Goal: Task Accomplishment & Management: Manage account settings

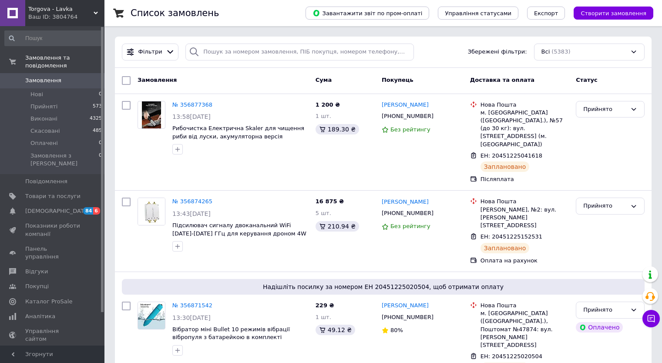
click at [66, 88] on li "Нові 0" at bounding box center [53, 94] width 107 height 12
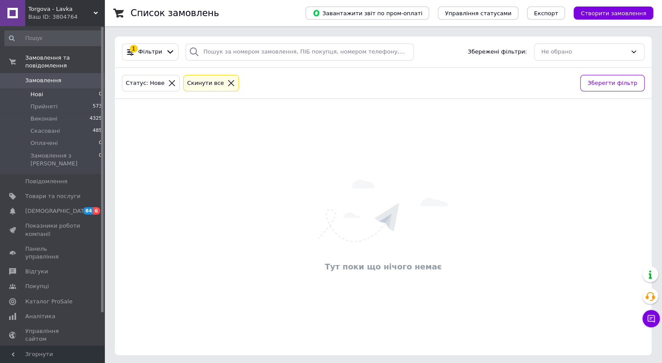
click at [61, 77] on span "Замовлення" at bounding box center [52, 81] width 55 height 8
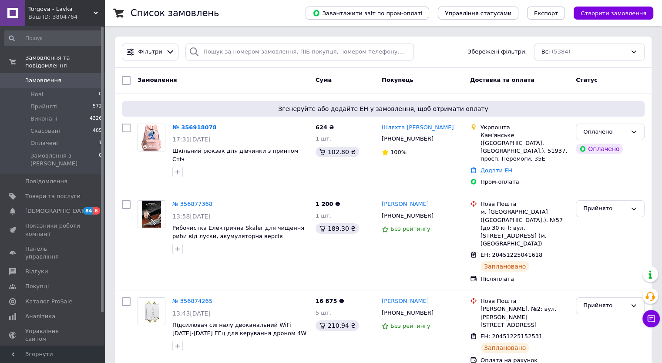
click at [202, 127] on link "№ 356918078" at bounding box center [194, 127] width 44 height 7
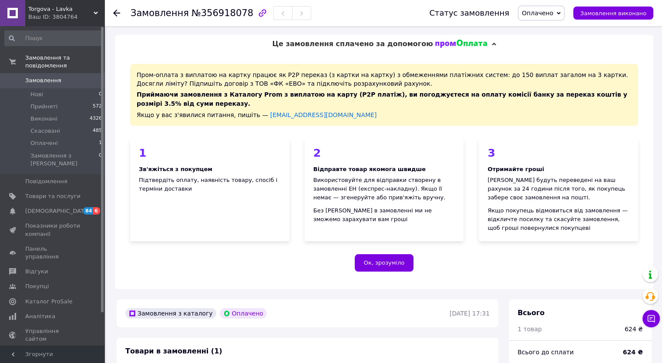
click at [562, 12] on span "Оплачено" at bounding box center [541, 13] width 47 height 15
click at [553, 28] on li "Прийнято" at bounding box center [541, 30] width 46 height 13
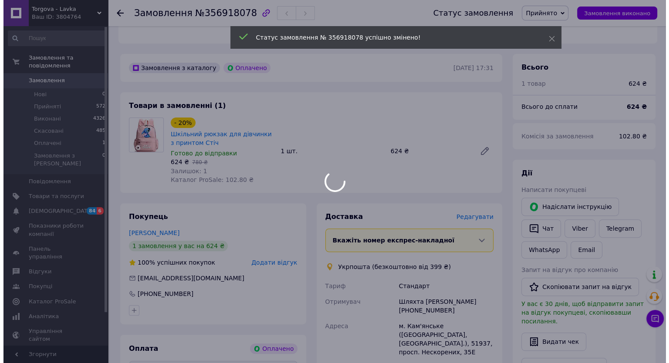
scroll to position [261, 0]
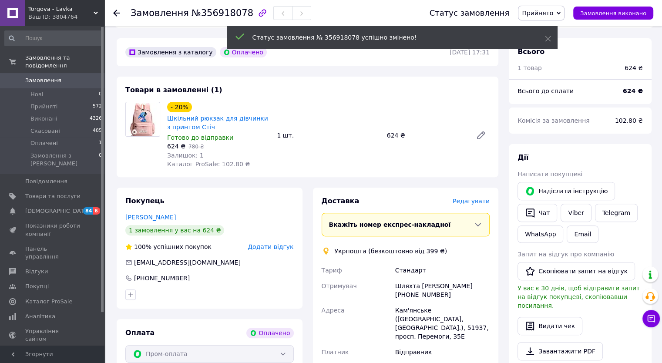
click at [470, 201] on span "Редагувати" at bounding box center [471, 201] width 37 height 7
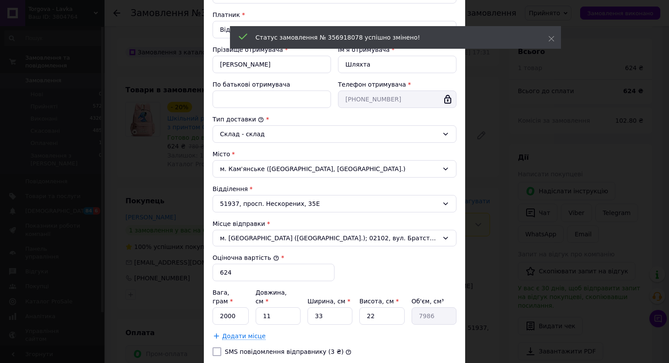
scroll to position [131, 0]
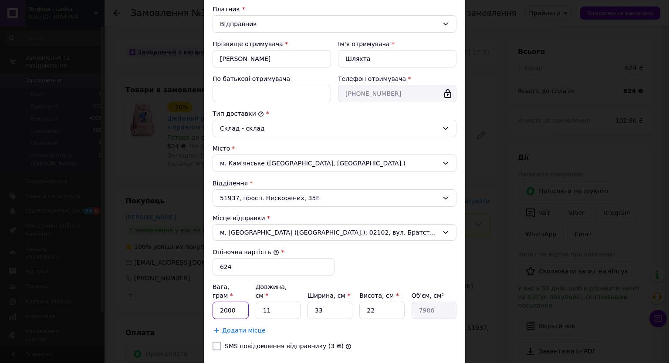
click at [228, 302] on input "2000" at bounding box center [230, 310] width 36 height 17
click at [229, 302] on input "2000" at bounding box center [230, 310] width 36 height 17
type input "1000"
click at [265, 302] on input "11" at bounding box center [277, 310] width 45 height 17
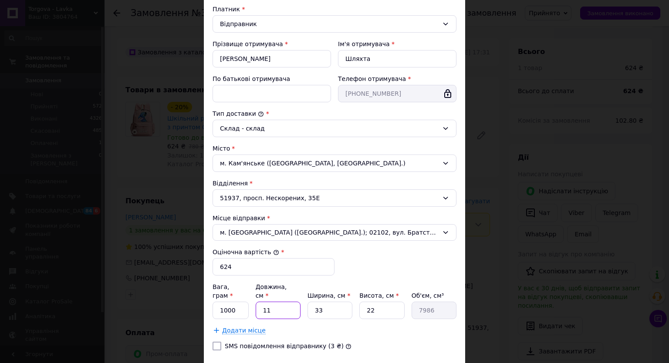
click at [265, 302] on input "11" at bounding box center [277, 310] width 45 height 17
type input "4"
type input "2904"
type input "40"
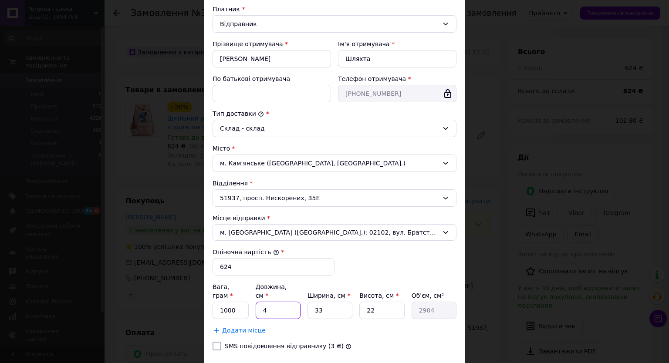
type input "29040"
type input "40"
click at [316, 302] on input "33" at bounding box center [329, 310] width 45 height 17
click at [377, 302] on input "22" at bounding box center [381, 310] width 45 height 17
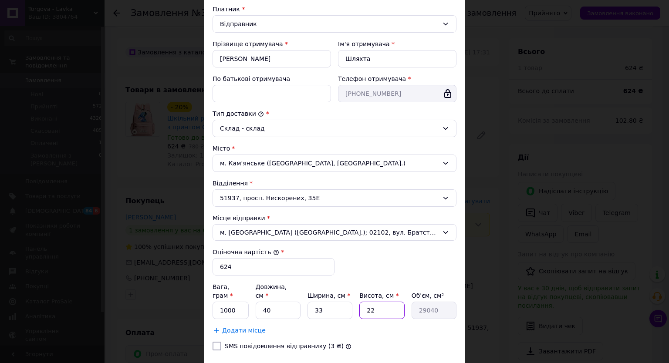
click at [377, 302] on input "22" at bounding box center [381, 310] width 45 height 17
type input "1"
type input "1320"
type input "10"
type input "13200"
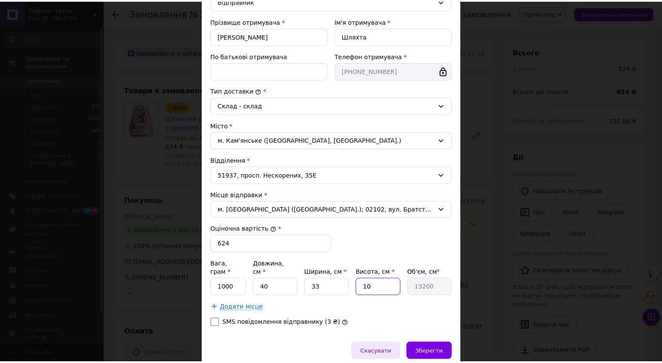
scroll to position [174, 0]
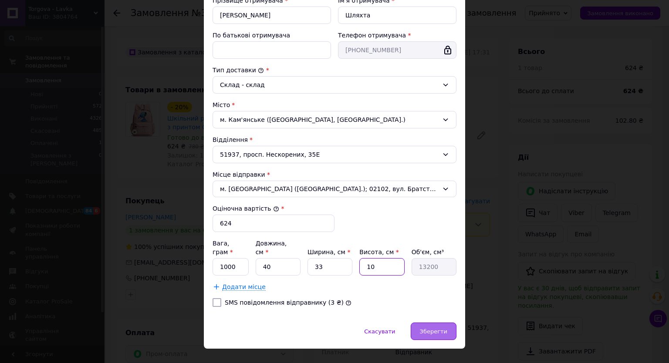
type input "10"
click at [437, 328] on span "Зберегти" at bounding box center [433, 331] width 27 height 7
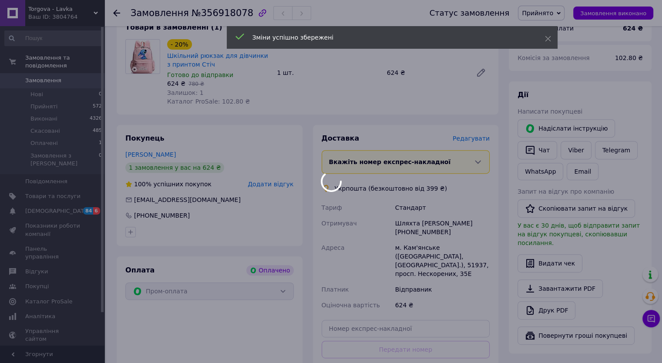
scroll to position [392, 0]
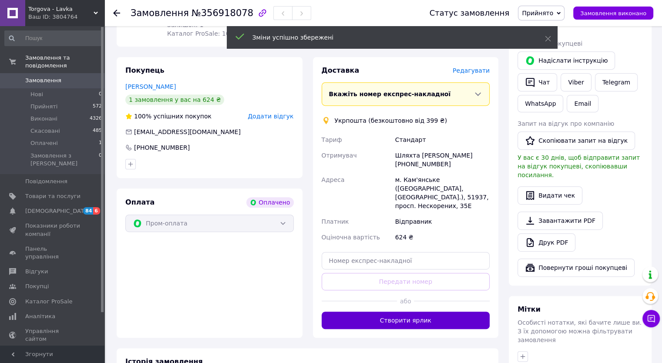
click at [429, 312] on button "Створити ярлик" at bounding box center [406, 320] width 168 height 17
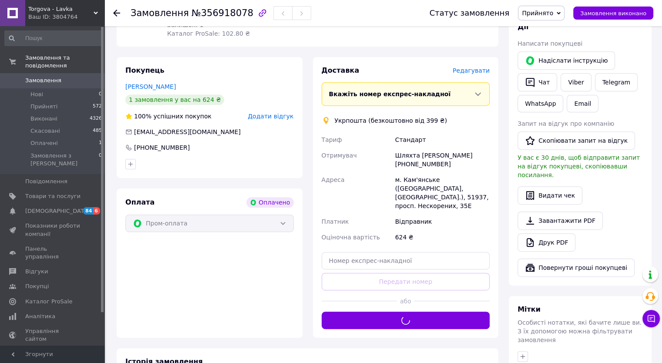
scroll to position [305, 0]
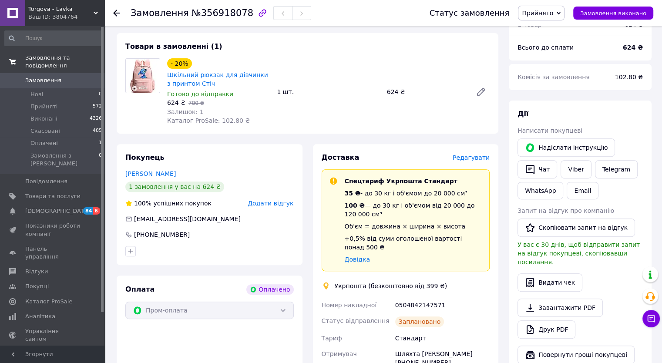
drag, startPoint x: 47, startPoint y: 73, endPoint x: 54, endPoint y: 61, distance: 13.5
click at [47, 77] on span "Замовлення" at bounding box center [43, 81] width 36 height 8
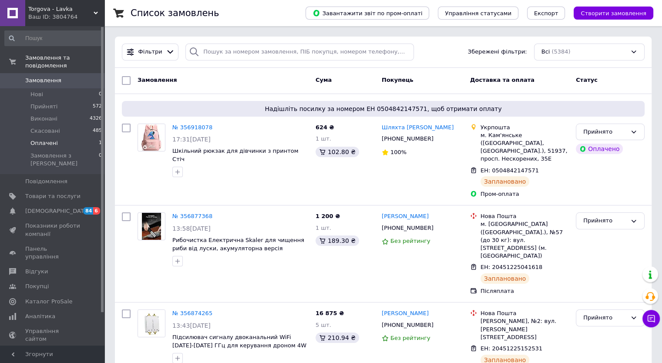
click at [86, 137] on li "Оплачені 1" at bounding box center [53, 143] width 107 height 12
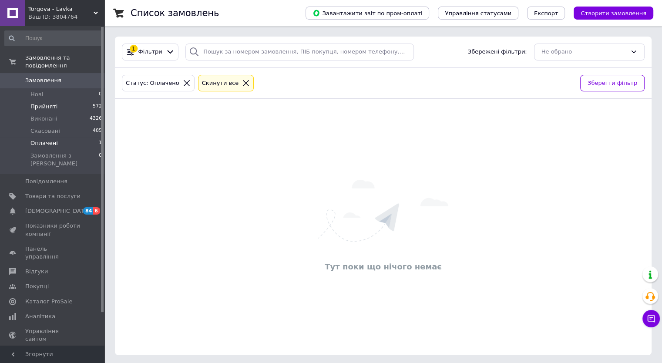
click at [30, 101] on li "Прийняті 572" at bounding box center [53, 107] width 107 height 12
